Goal: Task Accomplishment & Management: Complete application form

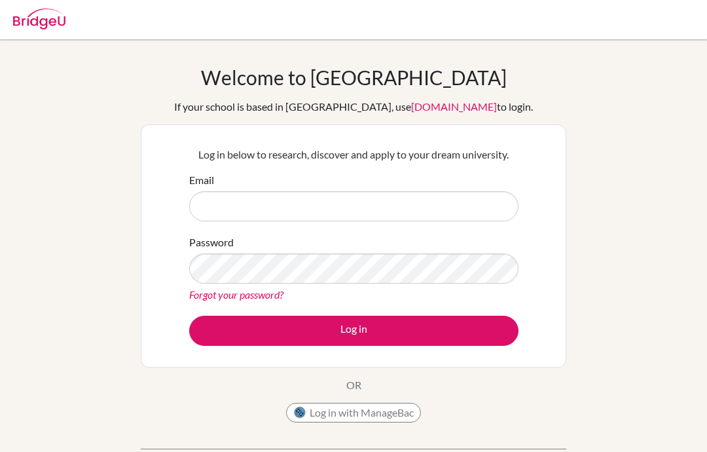
click at [373, 204] on input "Email" at bounding box center [353, 206] width 329 height 30
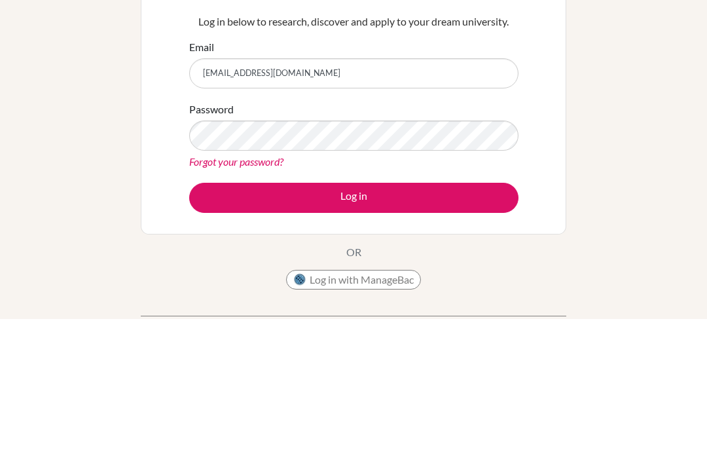
type input "[EMAIL_ADDRESS][DOMAIN_NAME]"
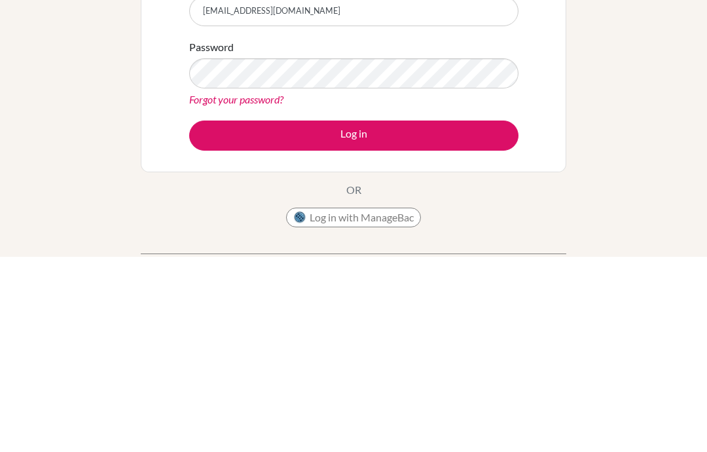
click at [253, 316] on button "Log in" at bounding box center [353, 331] width 329 height 30
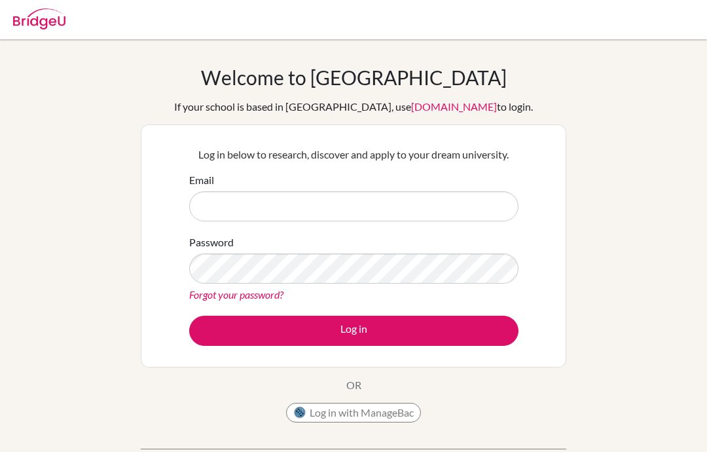
click at [571, 168] on div "Welcome to [GEOGRAPHIC_DATA] If your school is based in [GEOGRAPHIC_DATA], use …" at bounding box center [353, 279] width 707 height 428
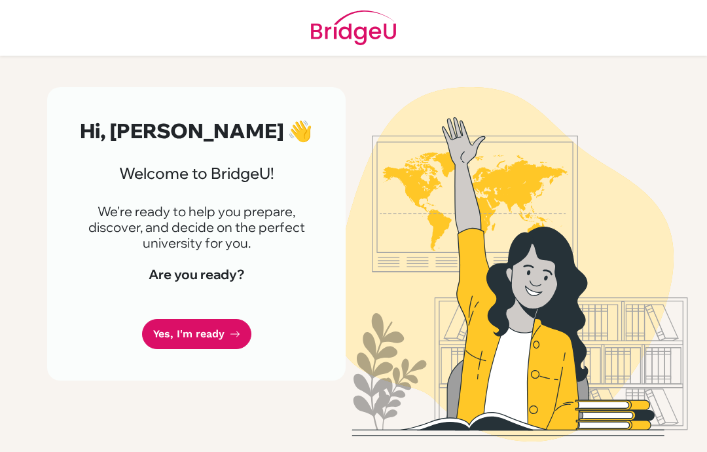
click at [194, 312] on div "Hi, [PERSON_NAME] 👋 Welcome to [GEOGRAPHIC_DATA]! We're ready to help you prepa…" at bounding box center [196, 233] width 299 height 293
click at [200, 332] on link "Yes, I'm ready" at bounding box center [196, 334] width 109 height 31
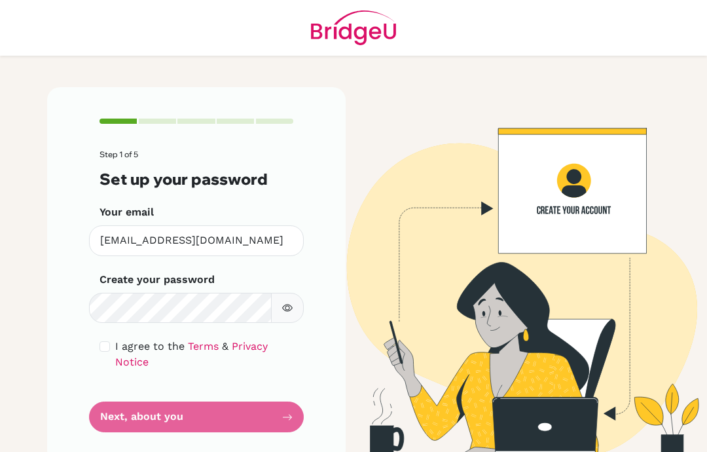
scroll to position [52, 0]
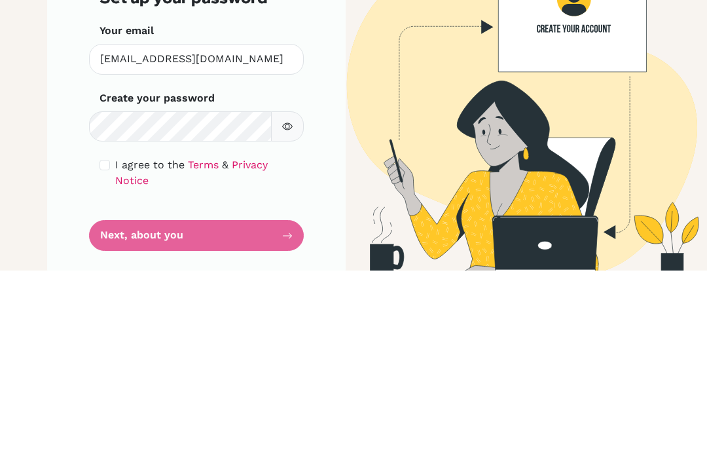
click at [279, 293] on button "button" at bounding box center [287, 308] width 33 height 31
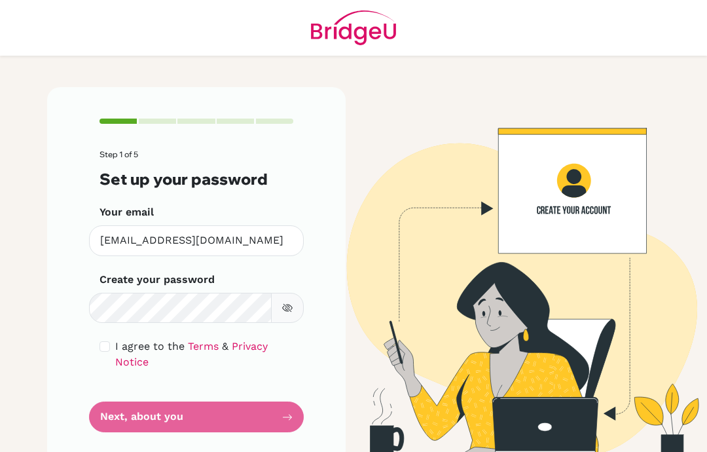
click at [105, 341] on input "checkbox" at bounding box center [105, 346] width 10 height 10
checkbox input "true"
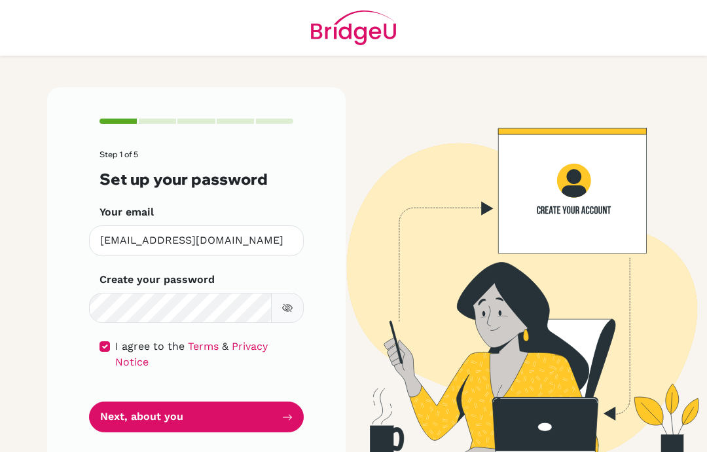
click at [118, 401] on button "Next, about you" at bounding box center [196, 416] width 215 height 31
